Goal: Transaction & Acquisition: Purchase product/service

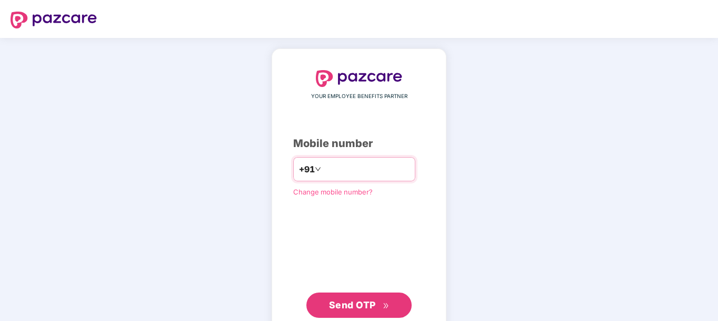
click at [327, 169] on input "number" at bounding box center [366, 169] width 86 height 17
type input "**********"
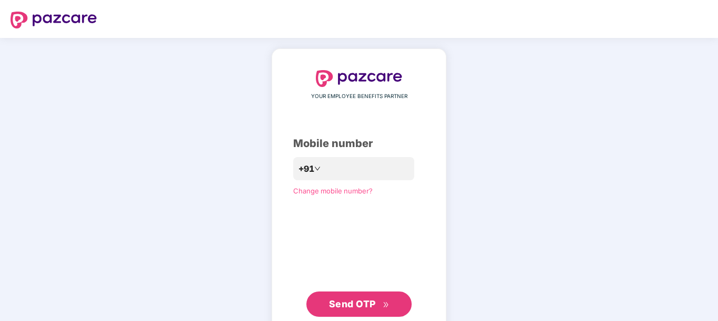
click at [361, 297] on span "Send OTP" at bounding box center [359, 303] width 61 height 15
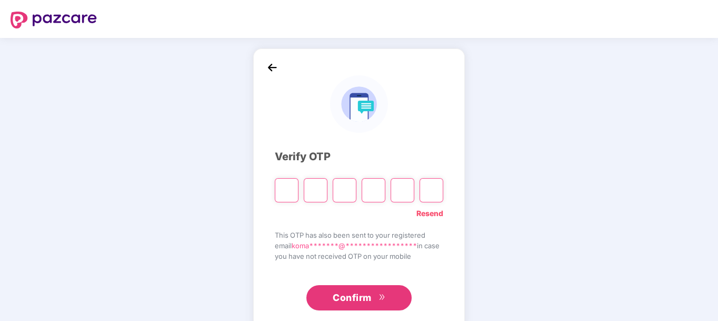
type input "*"
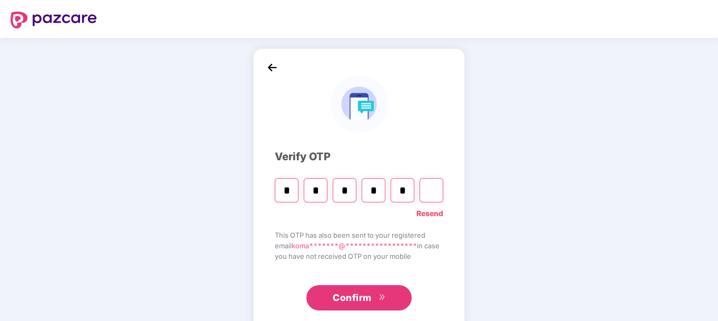
type input "*"
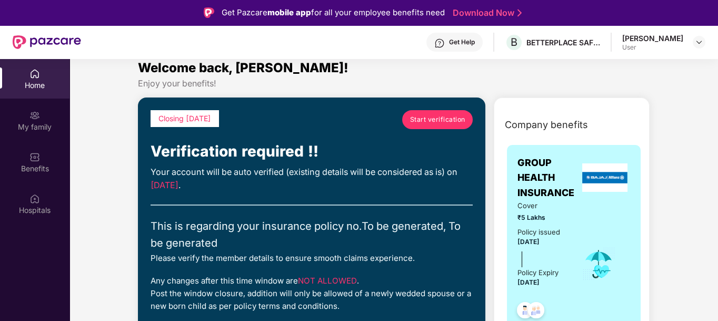
scroll to position [2, 0]
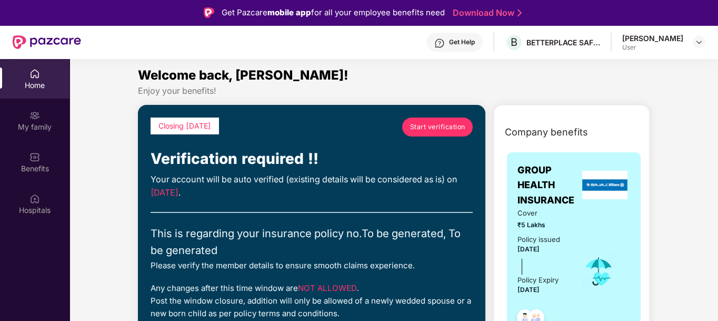
click at [455, 126] on span "Start verification" at bounding box center [437, 127] width 55 height 10
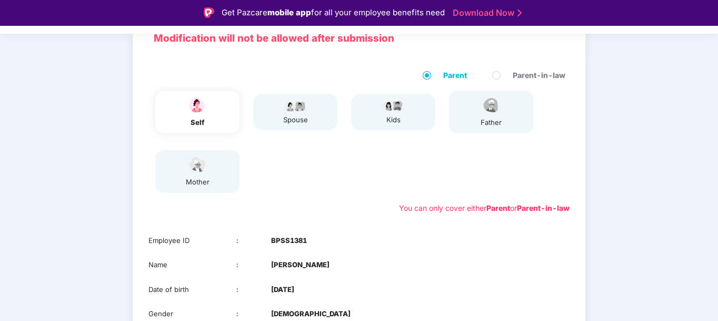
scroll to position [183, 0]
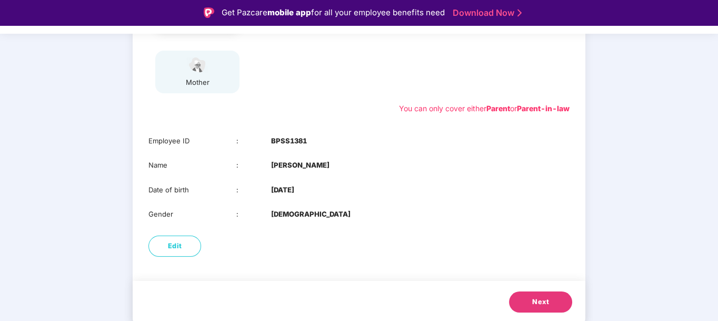
drag, startPoint x: 395, startPoint y: 202, endPoint x: 347, endPoint y: 245, distance: 64.5
click at [347, 245] on div "Edit" at bounding box center [359, 246] width 453 height 32
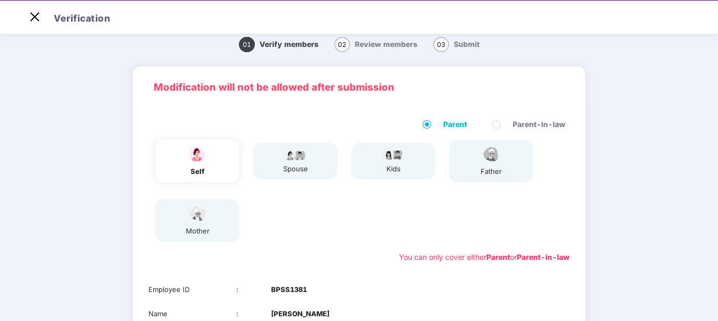
scroll to position [0, 0]
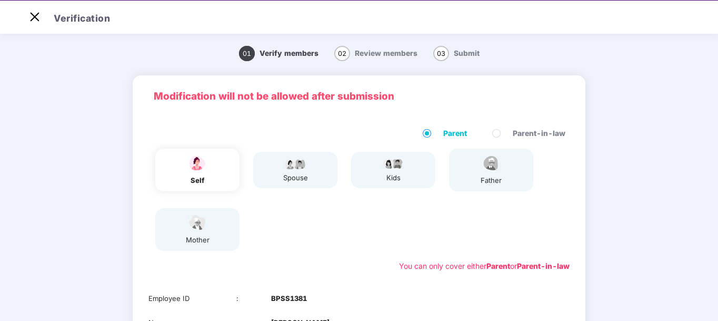
click at [176, 233] on div "mother" at bounding box center [197, 229] width 84 height 43
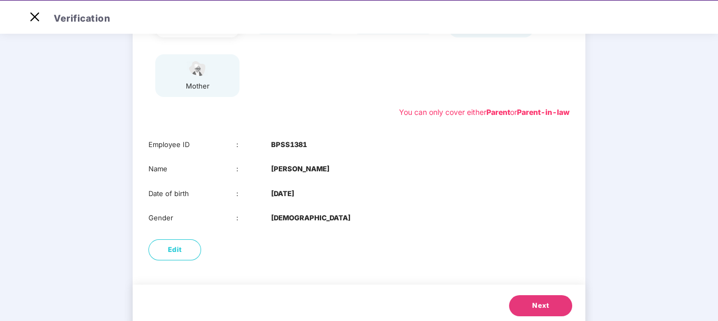
scroll to position [172, 0]
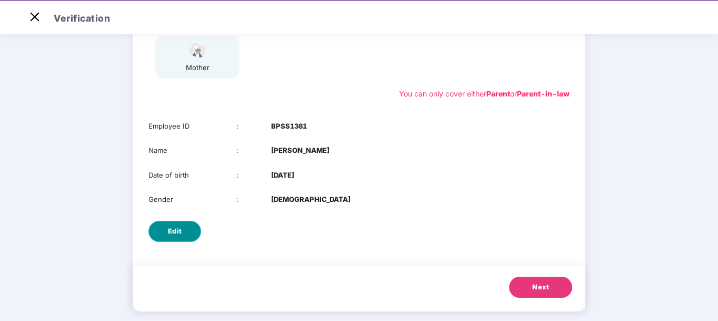
click at [162, 233] on button "Edit" at bounding box center [174, 231] width 53 height 21
select select "******"
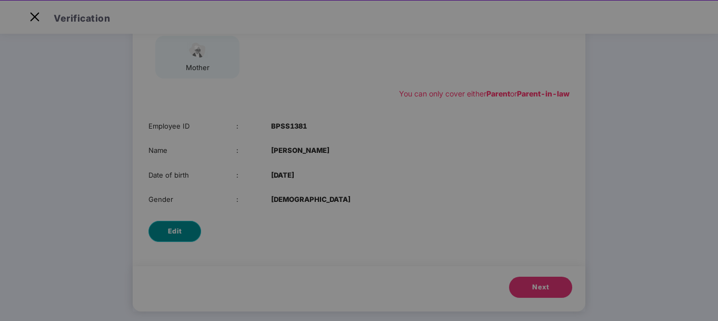
scroll to position [0, 0]
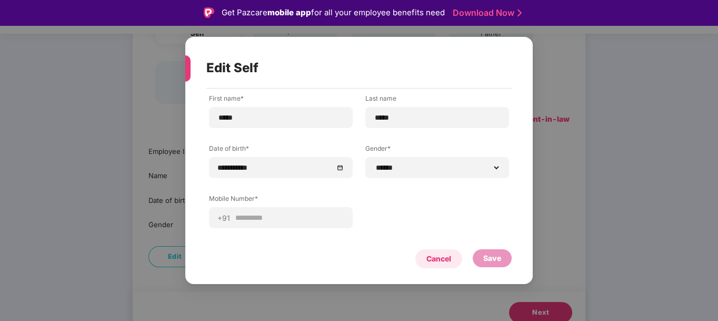
click at [436, 250] on div "Cancel" at bounding box center [438, 258] width 47 height 19
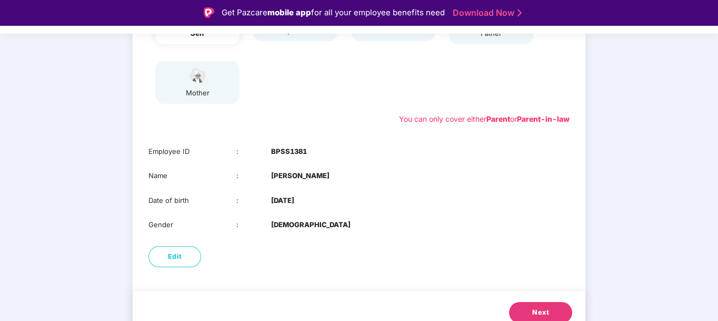
click at [531, 303] on button "Next" at bounding box center [540, 312] width 63 height 21
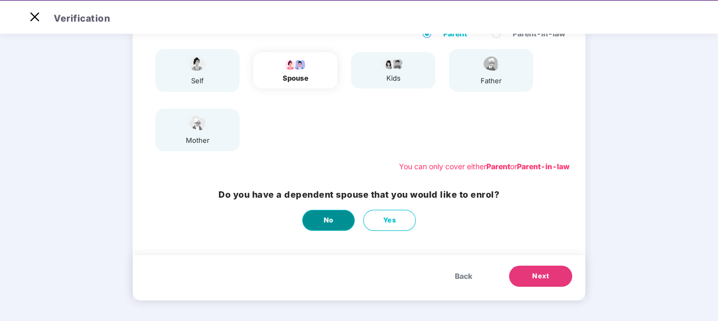
click at [338, 217] on button "No" at bounding box center [328, 220] width 53 height 21
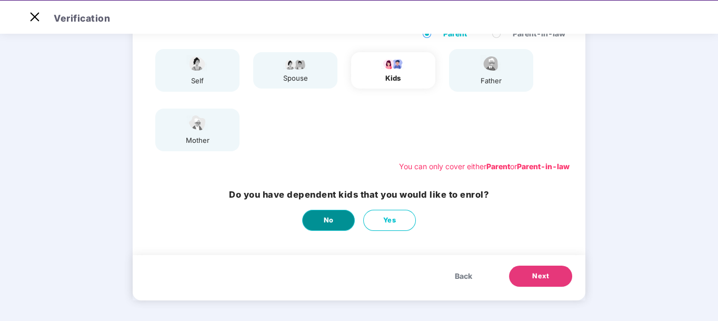
scroll to position [0, 0]
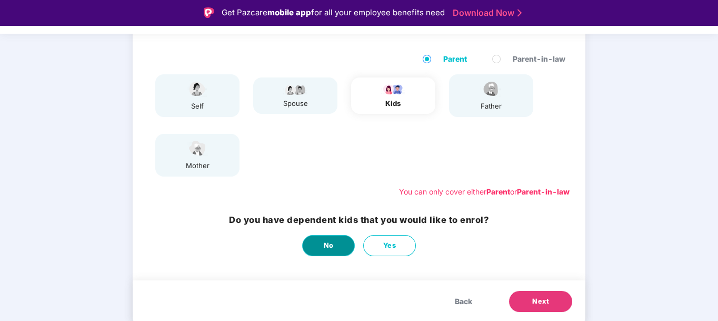
click at [330, 239] on button "No" at bounding box center [328, 245] width 53 height 21
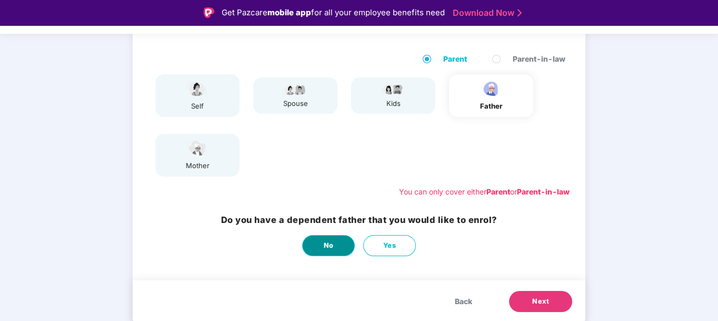
click at [338, 242] on button "No" at bounding box center [328, 245] width 53 height 21
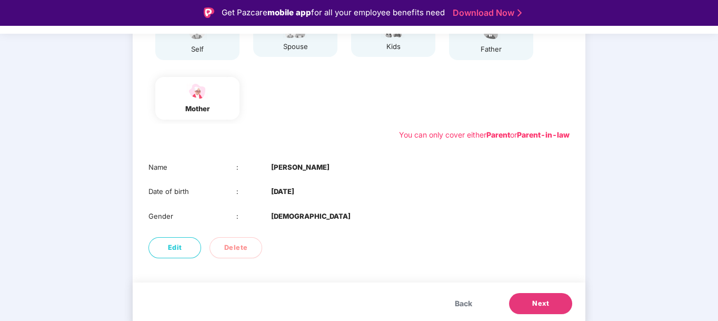
scroll to position [158, 0]
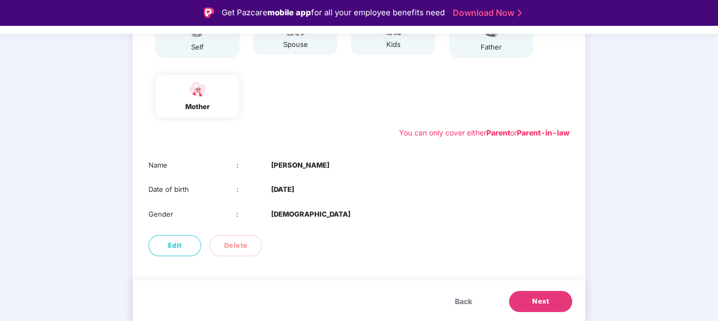
click at [538, 296] on span "Next" at bounding box center [540, 301] width 17 height 11
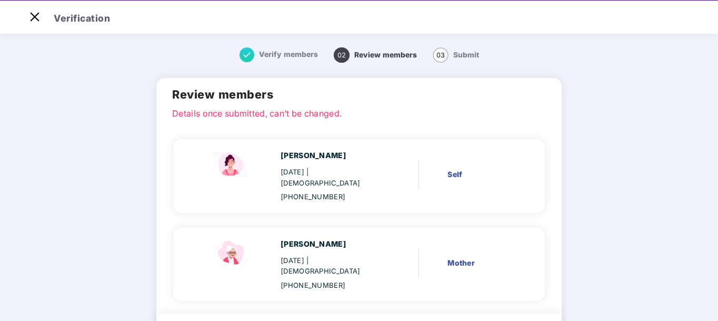
scroll to position [47, 0]
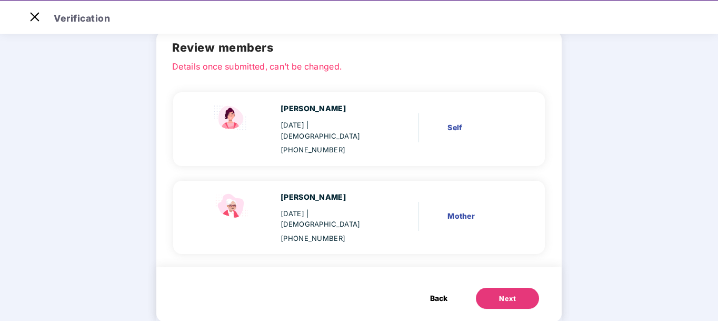
click at [499, 293] on div "Next" at bounding box center [507, 298] width 17 height 11
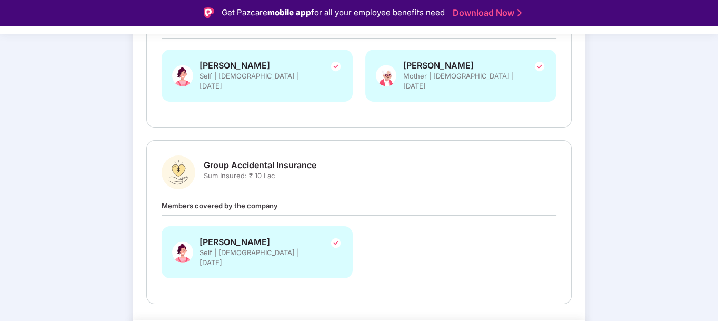
scroll to position [240, 0]
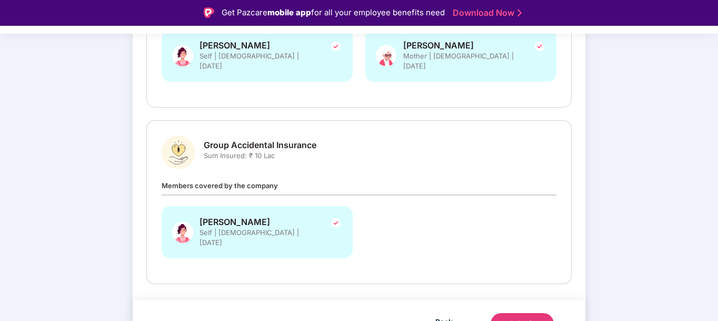
click at [300, 181] on div "Members covered by the company Komal Bagri Self | Female | 22 Aug 1996" at bounding box center [359, 224] width 395 height 89
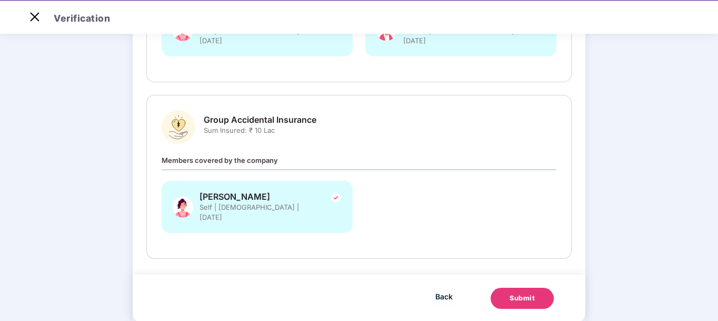
click at [527, 293] on div "Submit" at bounding box center [522, 298] width 25 height 11
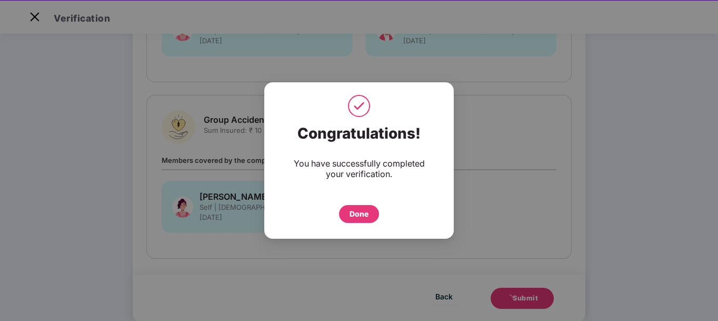
click at [365, 223] on div "Congratulations! You have successfully completed your verification. Done" at bounding box center [359, 173] width 190 height 109
click at [360, 216] on div "Done" at bounding box center [359, 214] width 19 height 12
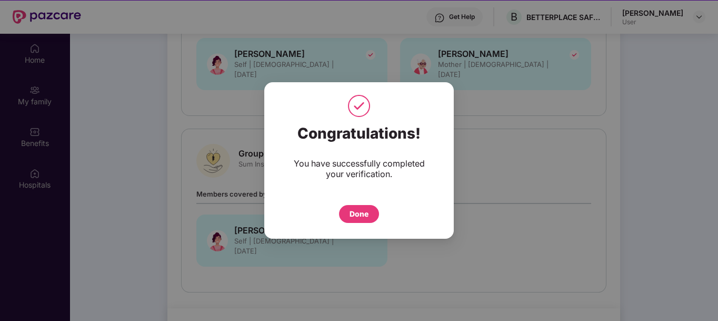
scroll to position [59, 0]
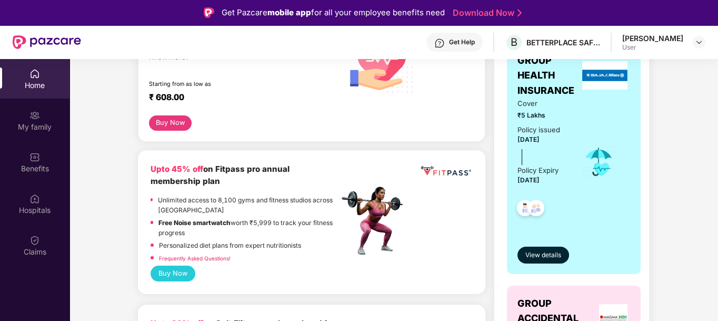
scroll to position [196, 0]
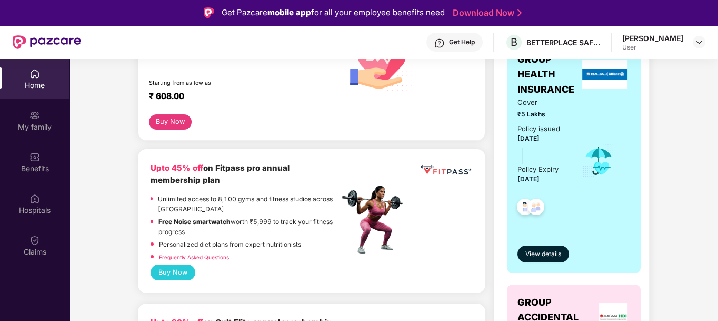
click at [171, 264] on button "Buy Now" at bounding box center [173, 272] width 45 height 16
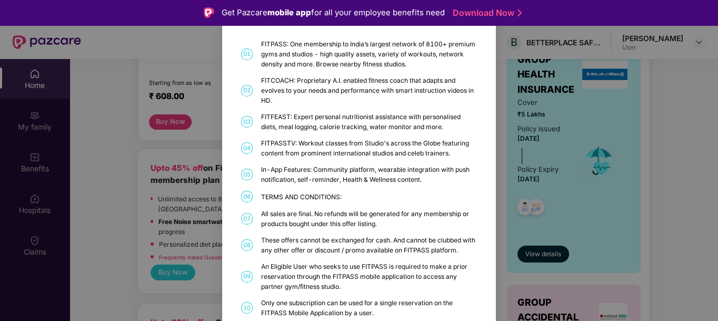
scroll to position [0, 0]
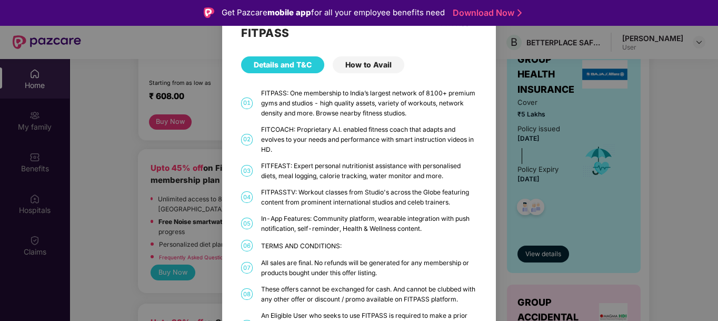
click at [365, 71] on div "How to Avail" at bounding box center [369, 64] width 72 height 17
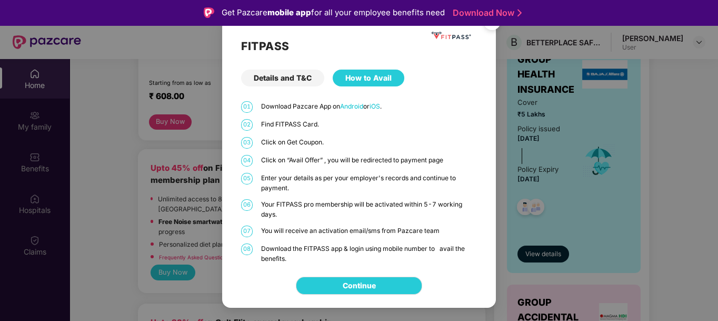
click at [285, 78] on div "Details and T&C" at bounding box center [282, 77] width 83 height 17
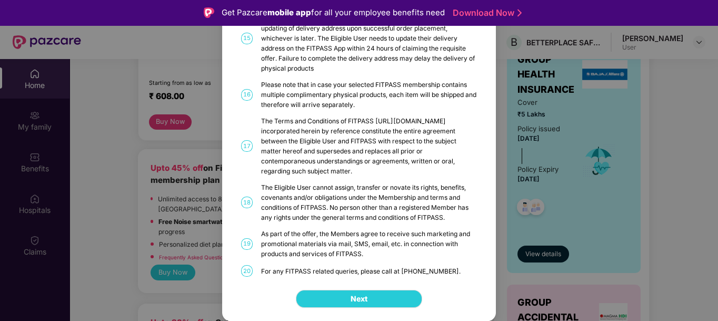
scroll to position [59, 0]
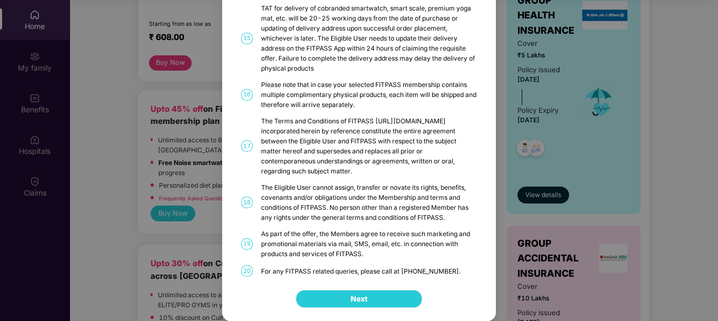
click at [334, 300] on button "Next" at bounding box center [359, 299] width 126 height 18
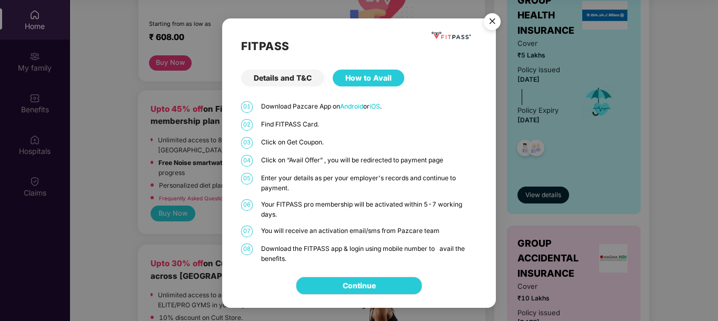
scroll to position [0, 0]
click at [490, 18] on img "Close" at bounding box center [491, 22] width 29 height 29
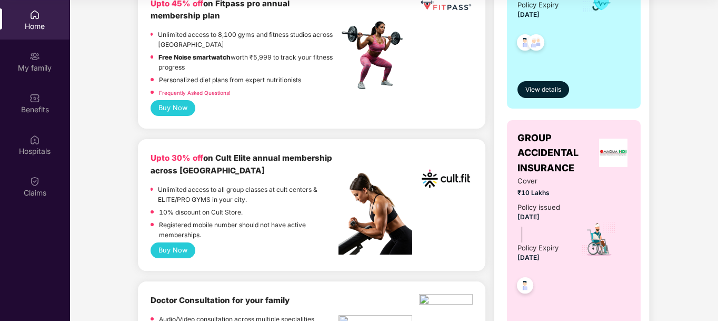
scroll to position [303, 0]
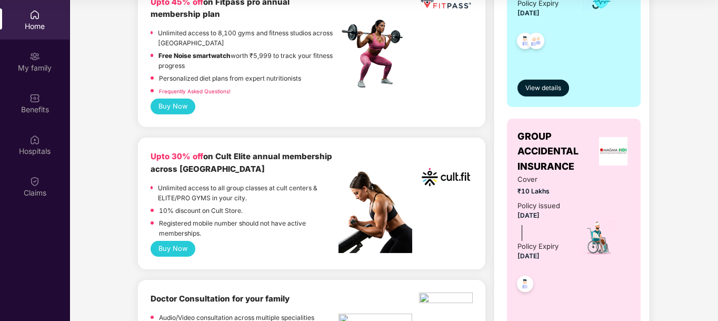
click at [171, 241] on button "Buy Now" at bounding box center [173, 249] width 45 height 16
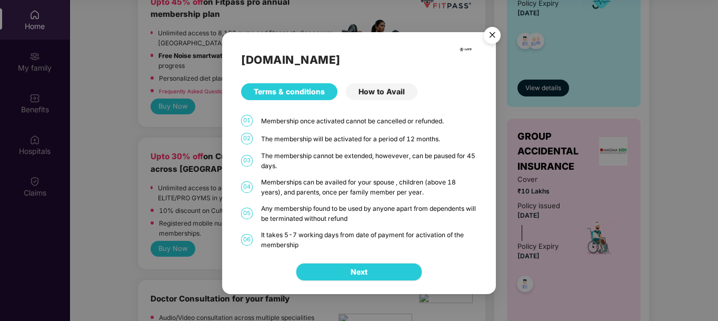
click at [355, 268] on span "Next" at bounding box center [359, 272] width 17 height 12
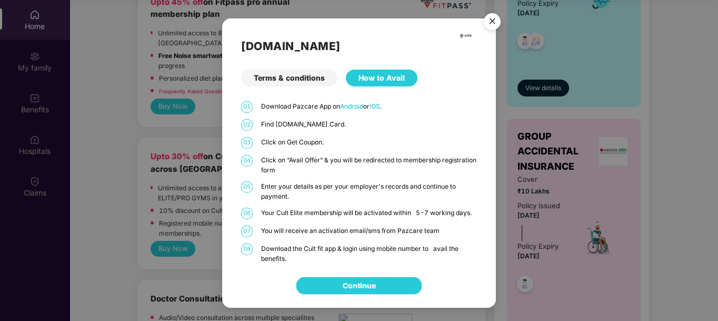
click at [355, 281] on link "Continue" at bounding box center [359, 286] width 33 height 12
click at [363, 77] on div "How to Avail" at bounding box center [382, 77] width 72 height 17
click at [310, 78] on div "Terms & conditions" at bounding box center [289, 77] width 96 height 17
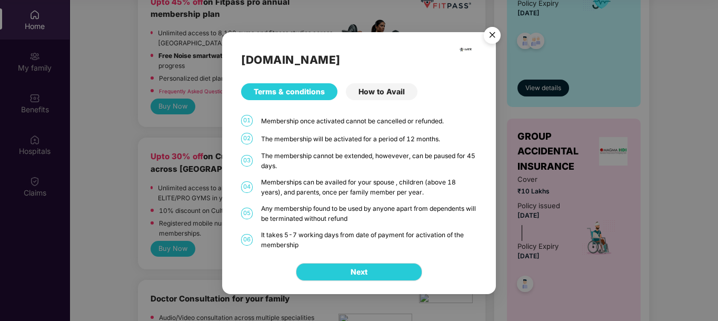
scroll to position [0, 0]
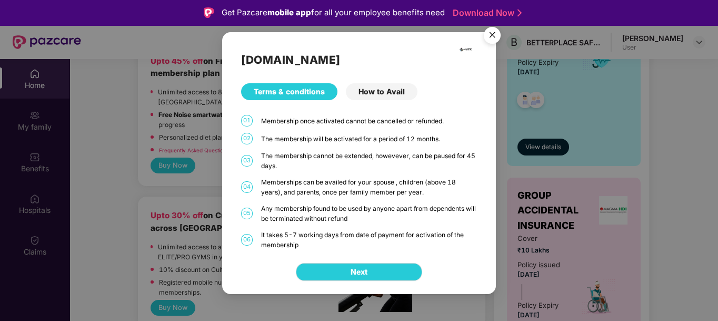
click at [496, 36] on img "Close" at bounding box center [491, 36] width 29 height 29
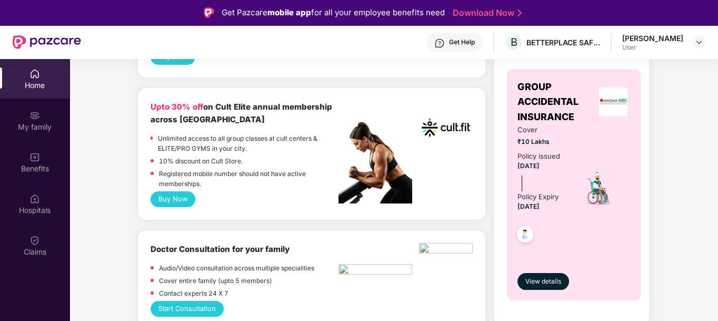
scroll to position [415, 0]
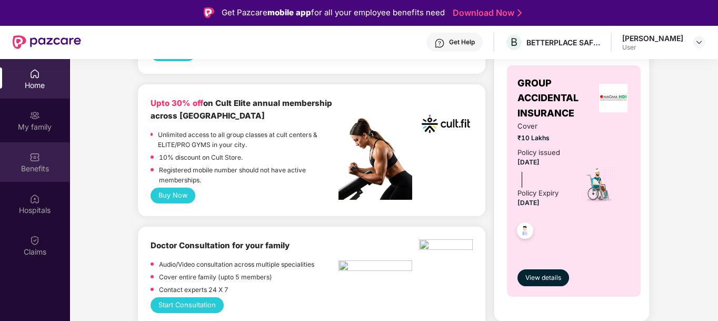
click at [38, 158] on img at bounding box center [34, 157] width 11 height 11
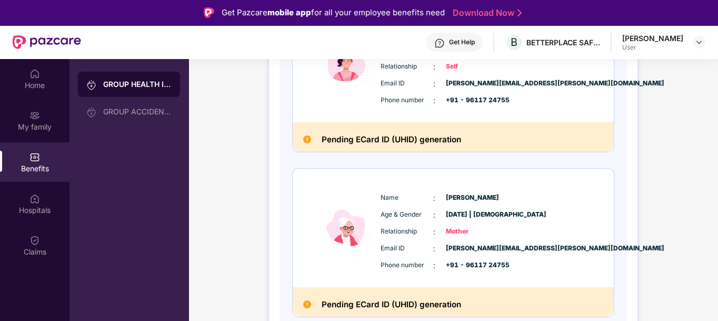
scroll to position [211, 0]
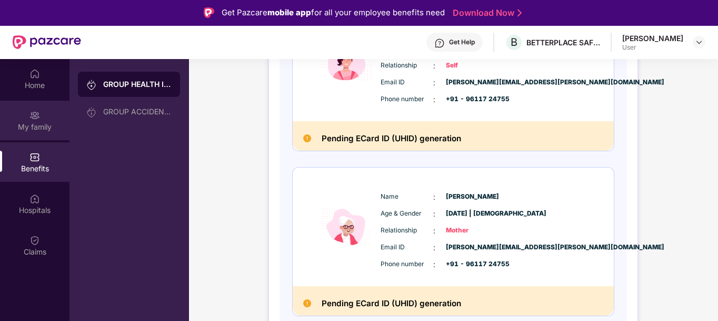
click at [28, 128] on div "My family" at bounding box center [34, 127] width 69 height 11
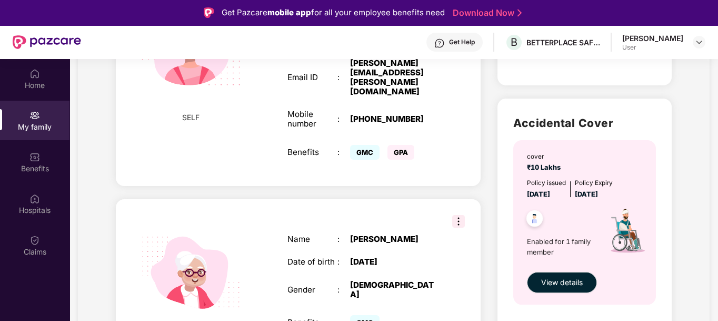
scroll to position [295, 0]
